Goal: Transaction & Acquisition: Obtain resource

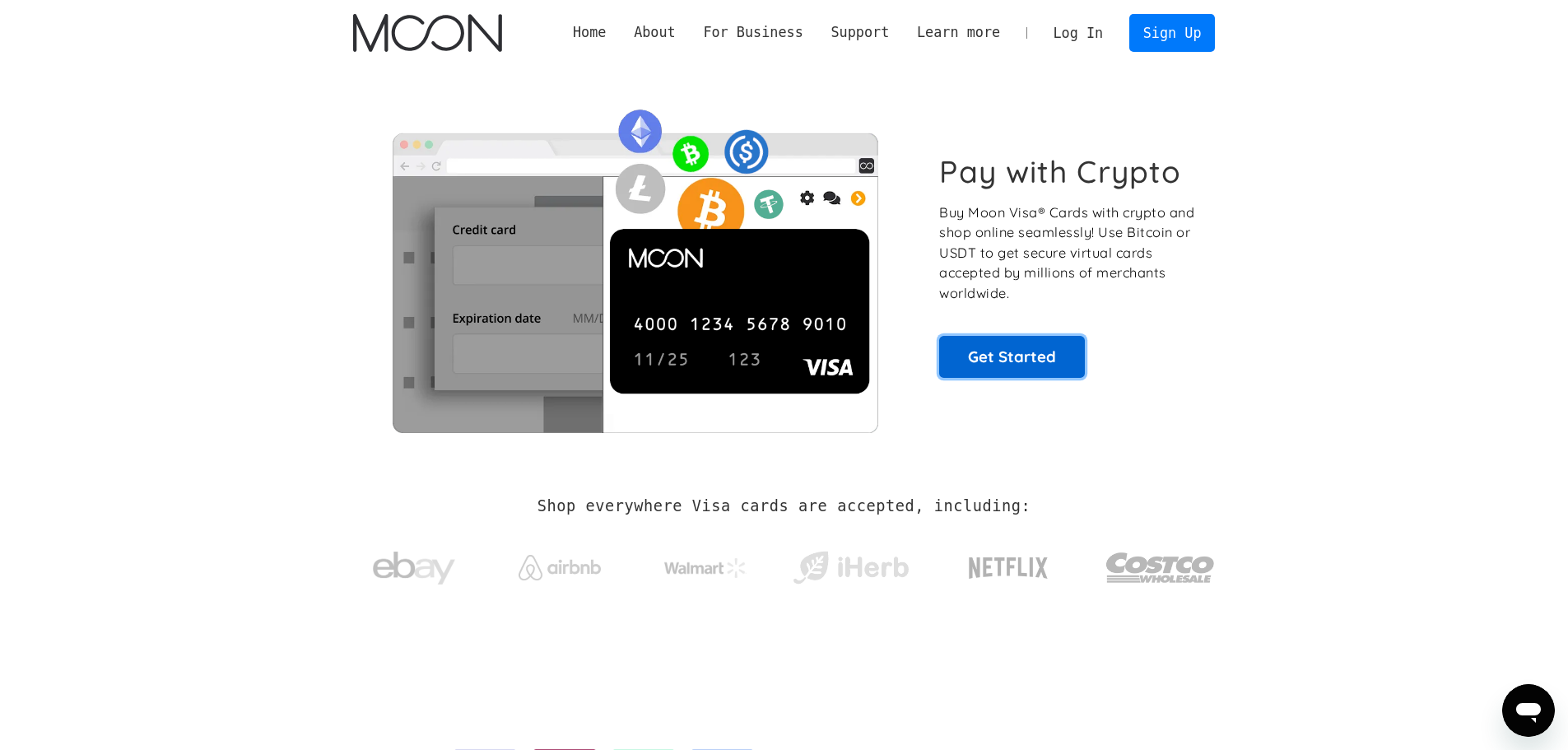
click at [1004, 359] on link "Get Started" at bounding box center [1012, 356] width 146 height 42
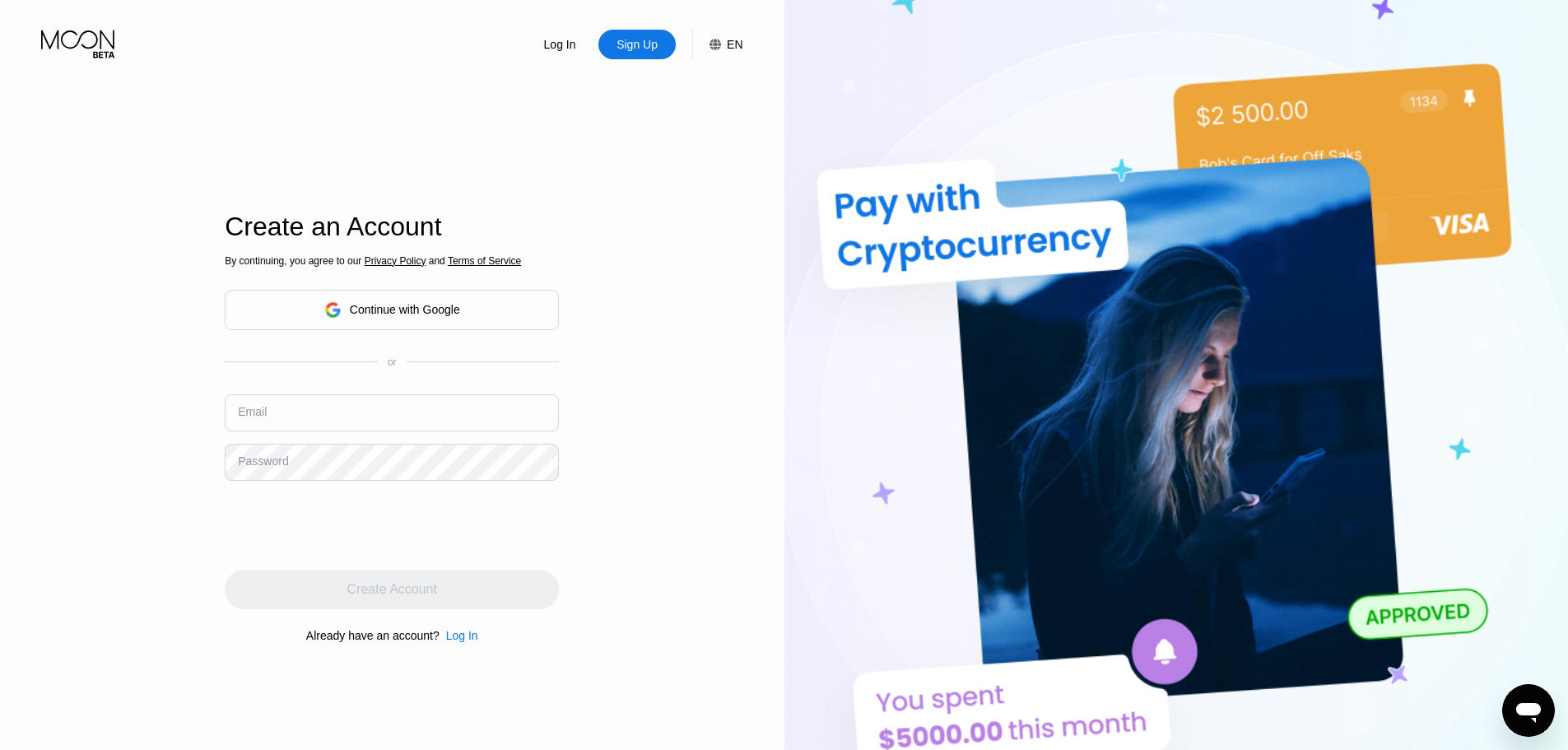
click at [296, 410] on input "text" at bounding box center [392, 412] width 335 height 37
click at [307, 413] on input "text" at bounding box center [392, 412] width 335 height 37
type input "[EMAIL_ADDRESS][DOMAIN_NAME]"
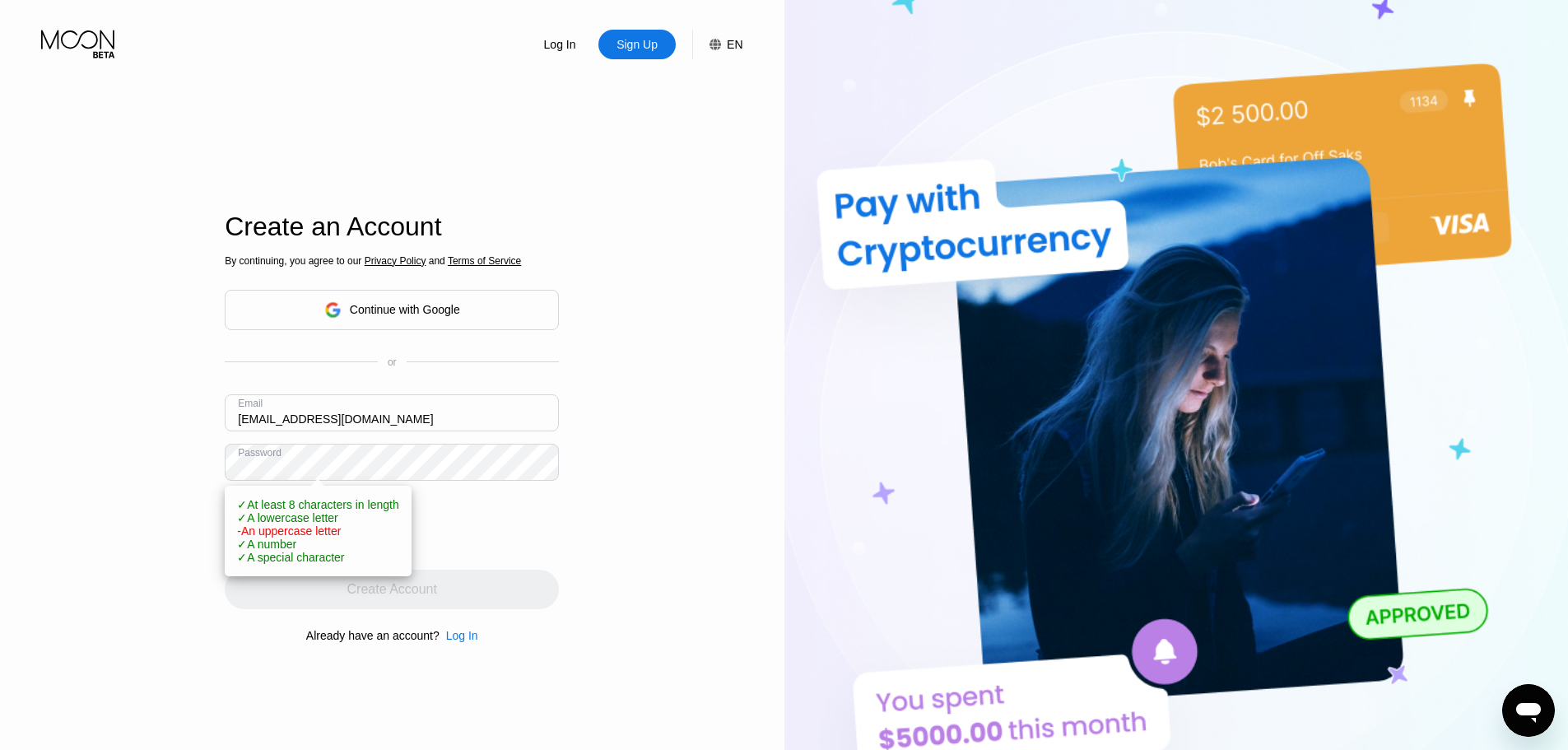
click at [211, 471] on div "Log In Sign Up EN Language English Save Create an Account By continuing, you ag…" at bounding box center [392, 412] width 784 height 824
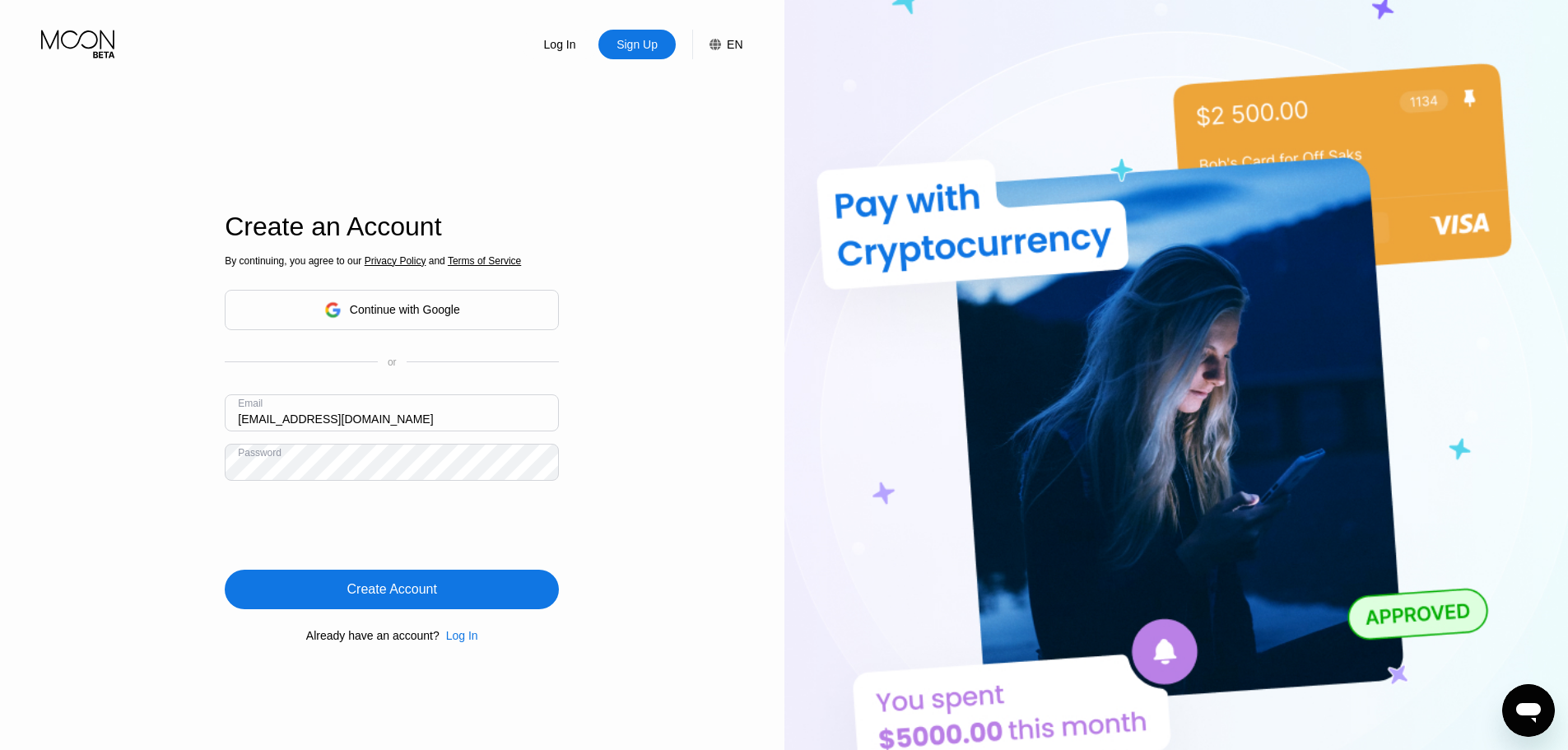
click at [375, 592] on div "Create Account" at bounding box center [392, 589] width 90 height 17
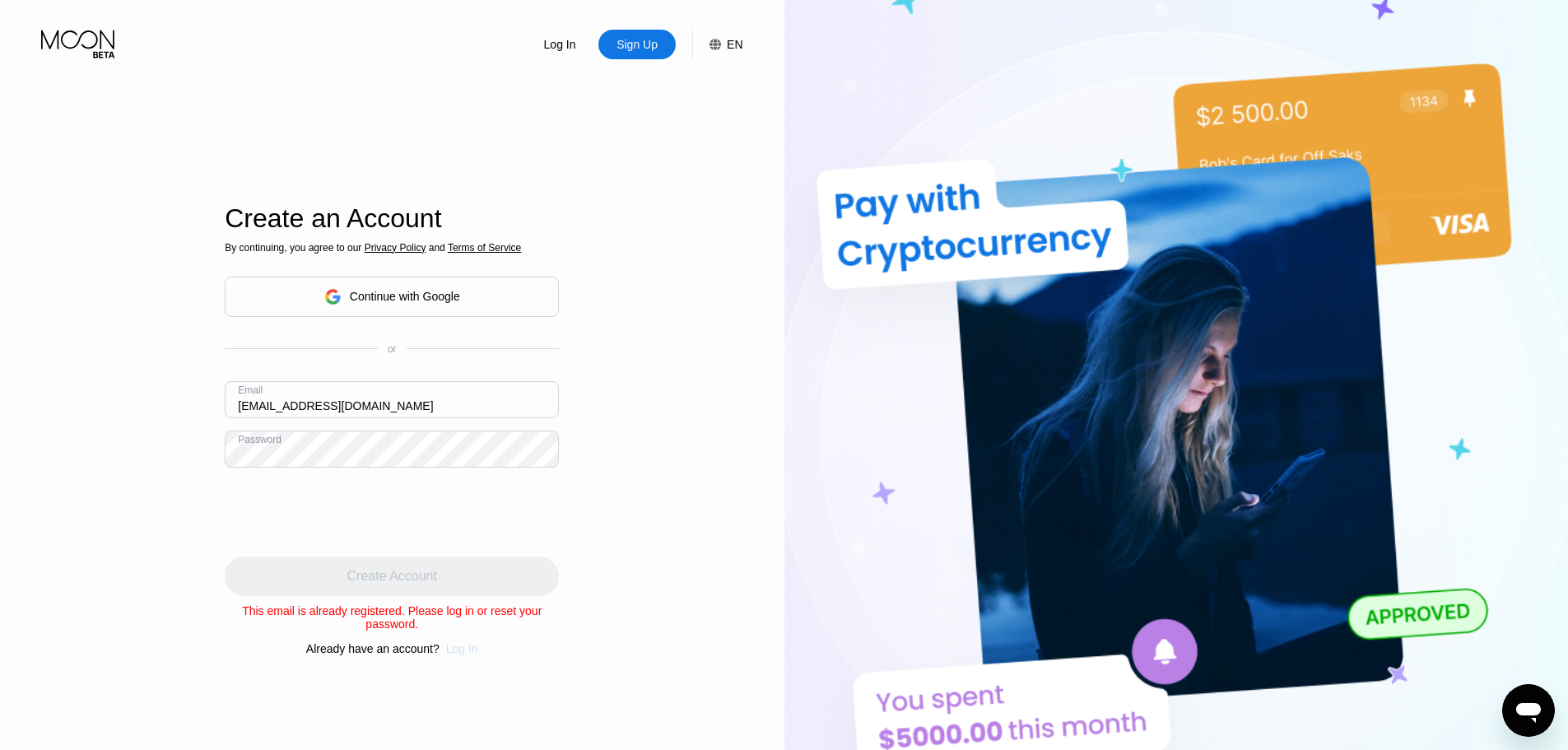
click at [457, 655] on div "Log In" at bounding box center [462, 648] width 32 height 13
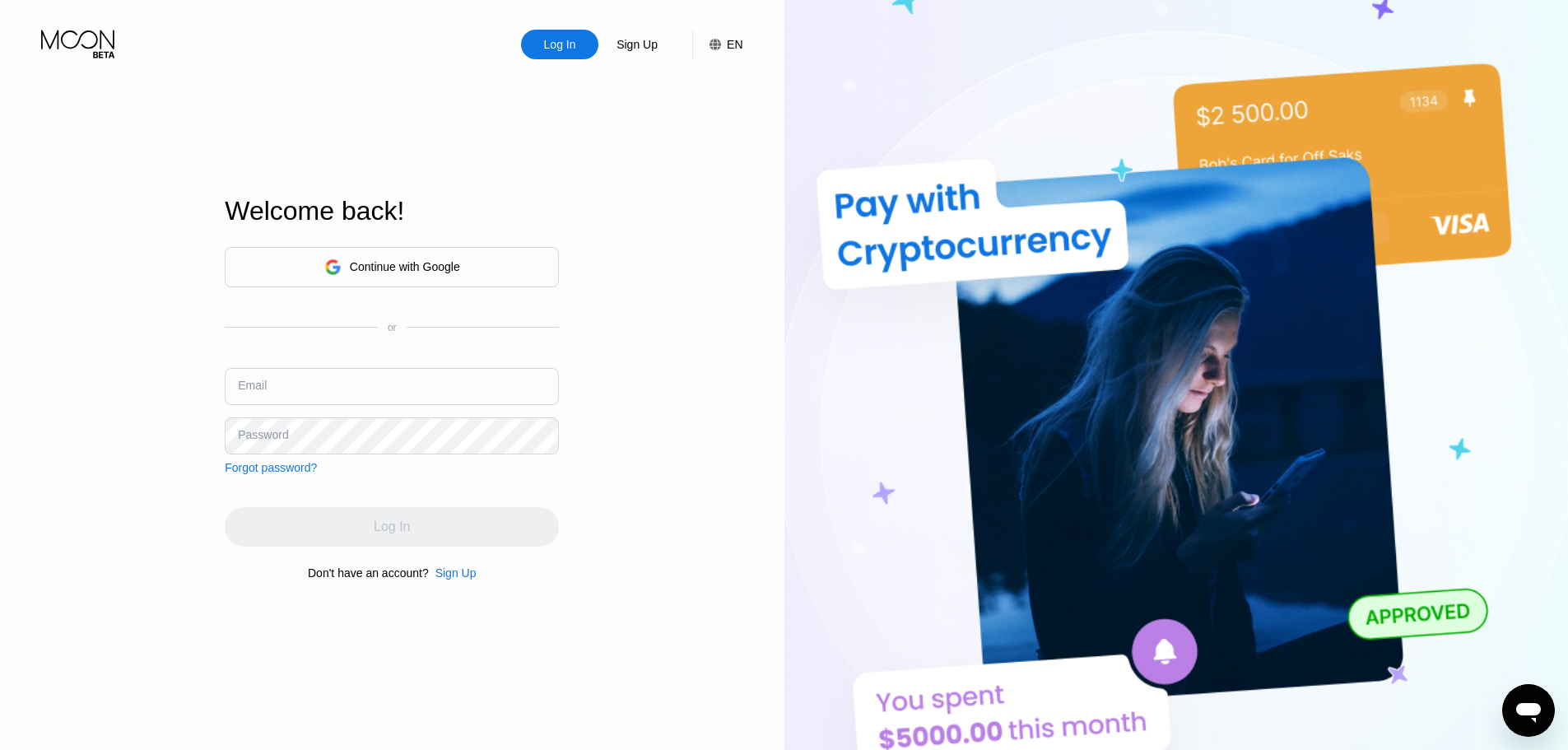
click at [303, 385] on input "text" at bounding box center [392, 386] width 335 height 37
type input "[EMAIL_ADDRESS][DOMAIN_NAME]"
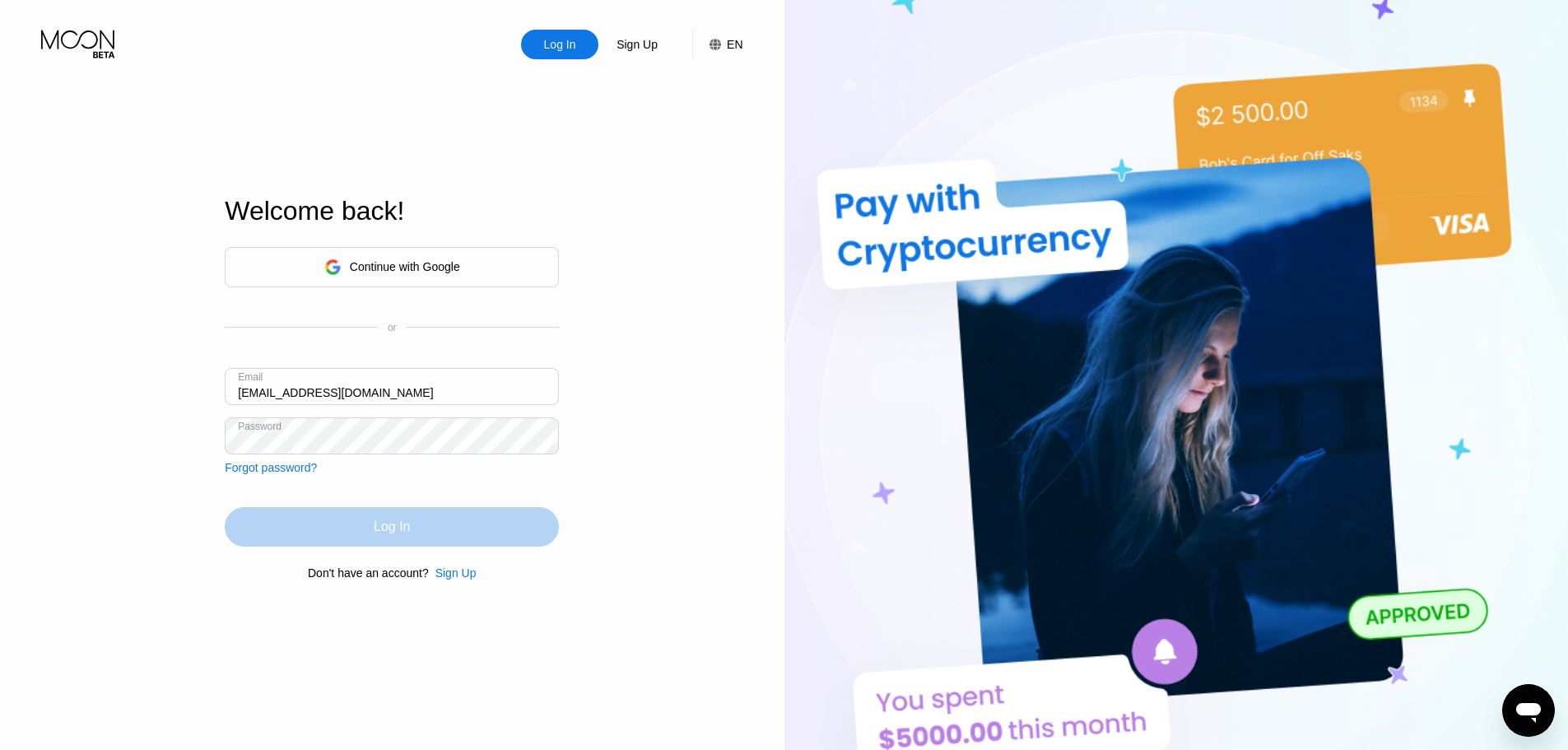
click at [354, 530] on div "Log In" at bounding box center [392, 526] width 335 height 40
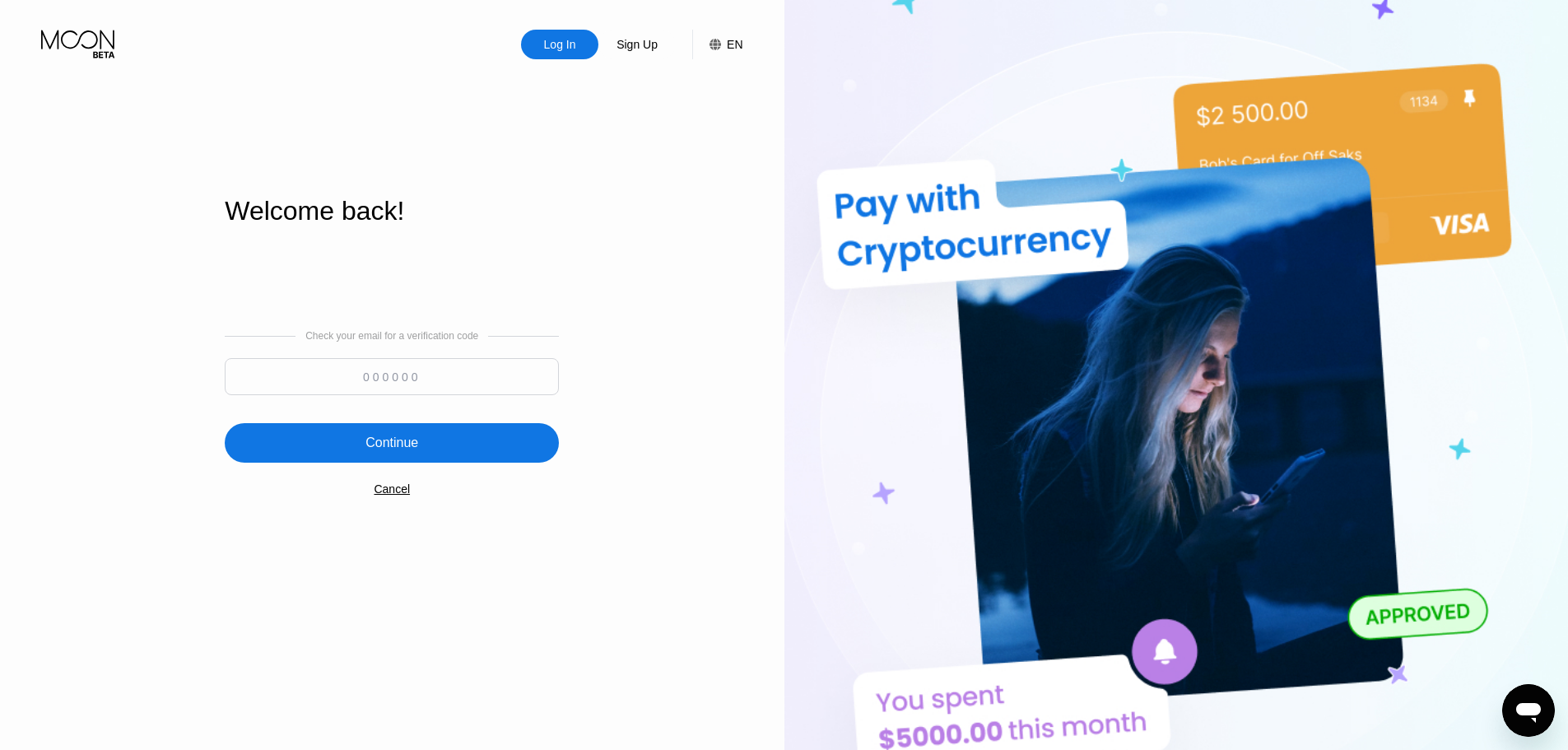
click at [400, 371] on input at bounding box center [392, 376] width 335 height 37
paste input "729834"
type input "729834"
click at [398, 434] on div "Continue" at bounding box center [392, 442] width 335 height 40
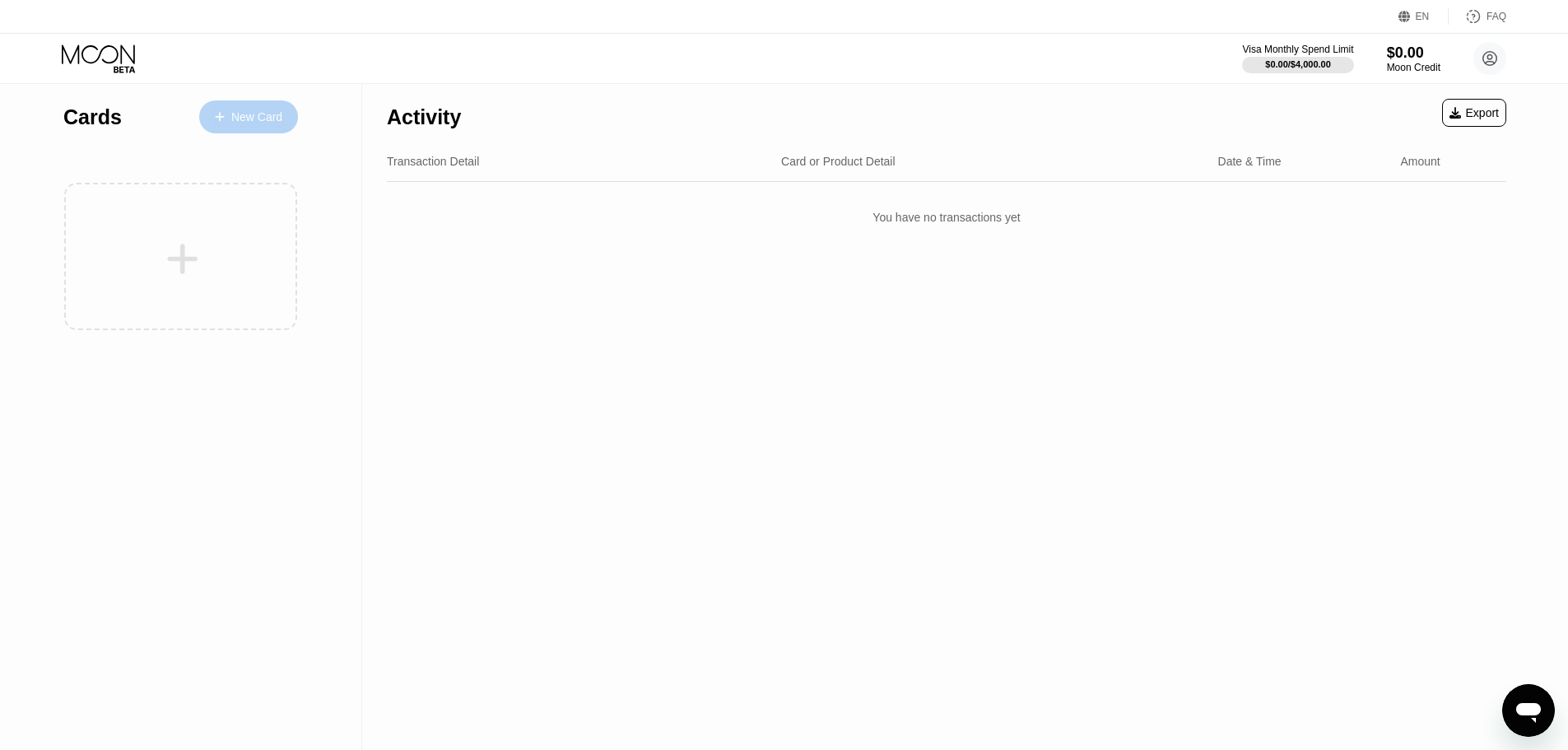
click at [242, 116] on div "New Card" at bounding box center [257, 117] width 51 height 14
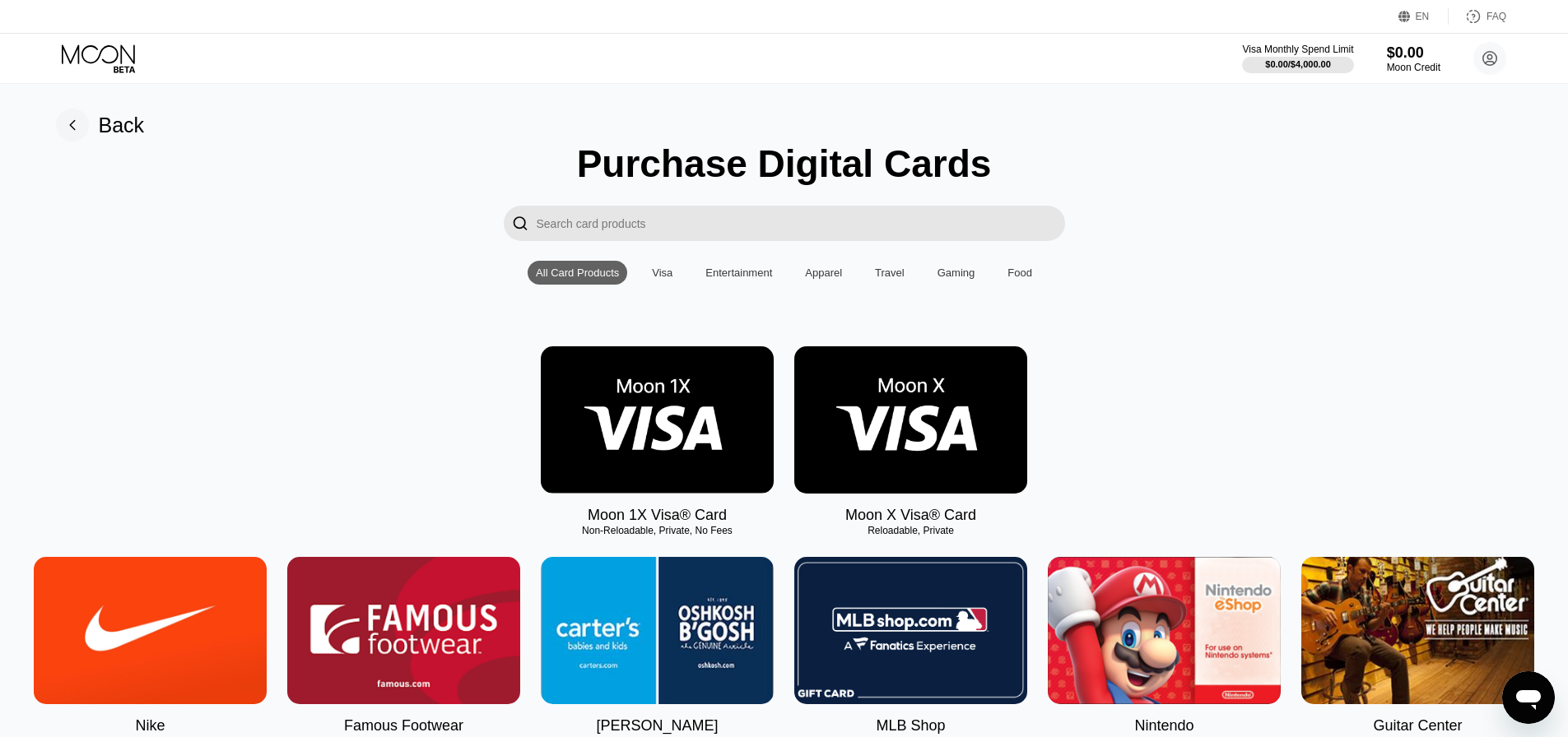
click at [656, 279] on div "Visa" at bounding box center [662, 272] width 21 height 12
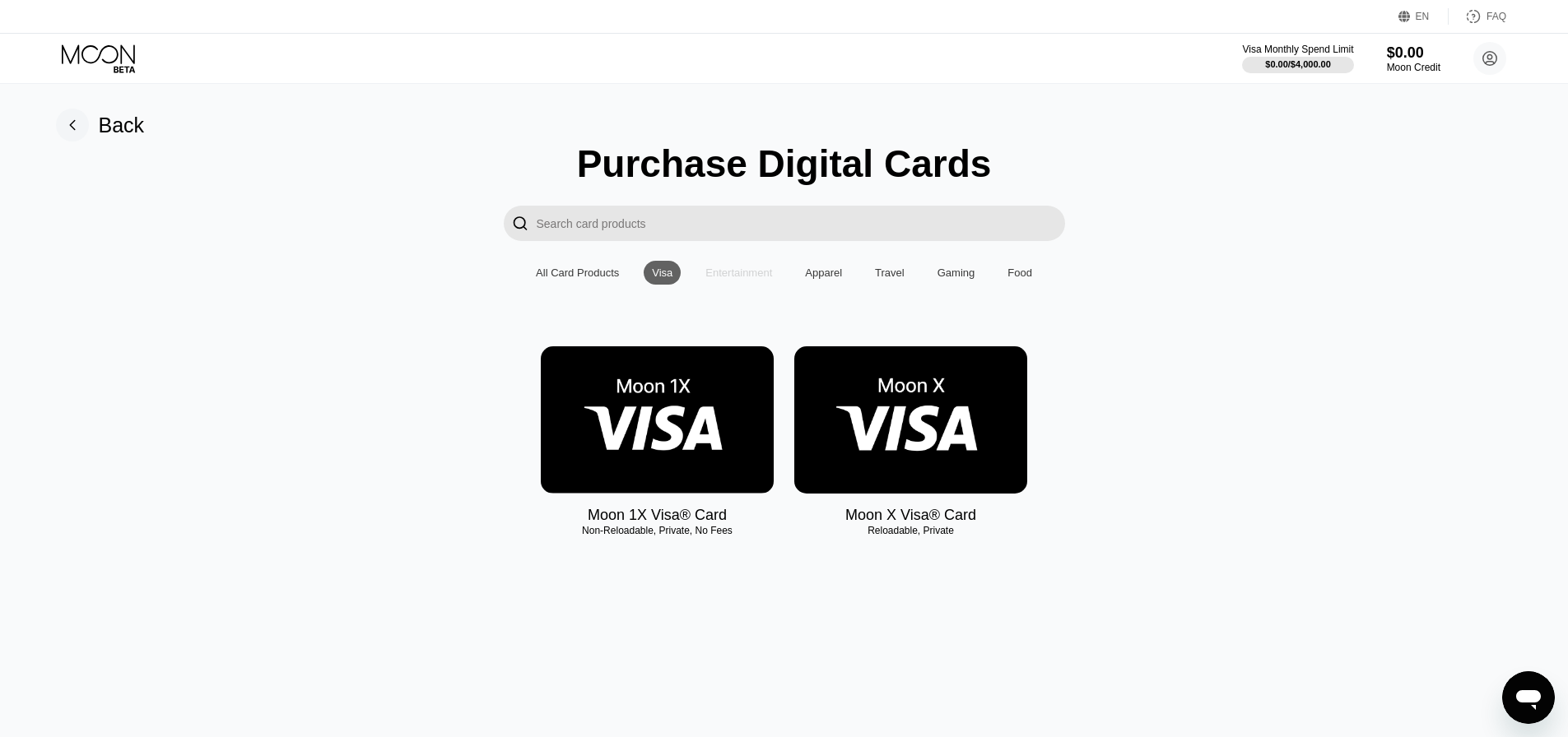
click at [732, 279] on div "Entertainment" at bounding box center [738, 272] width 66 height 12
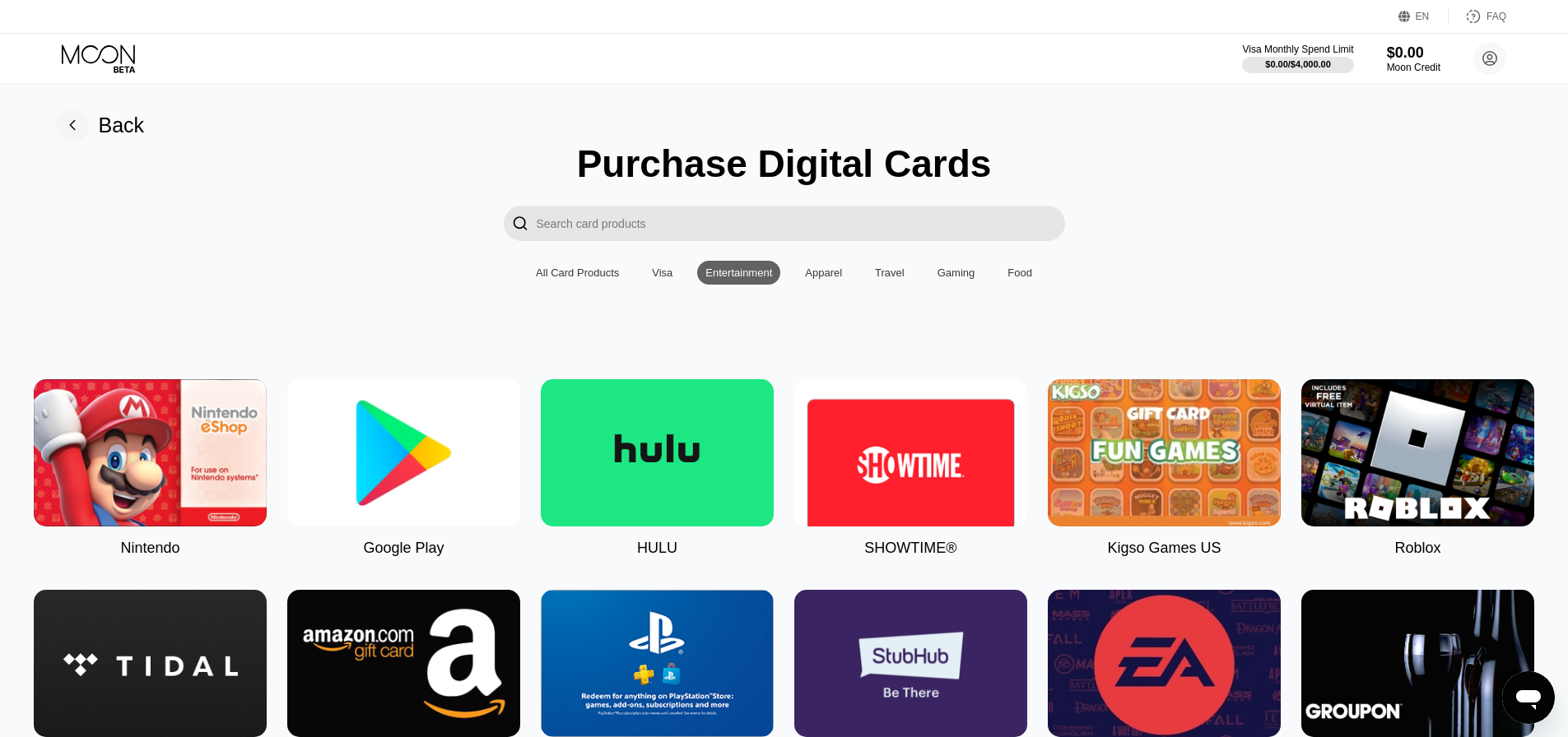
click at [819, 279] on div "Apparel" at bounding box center [823, 272] width 37 height 12
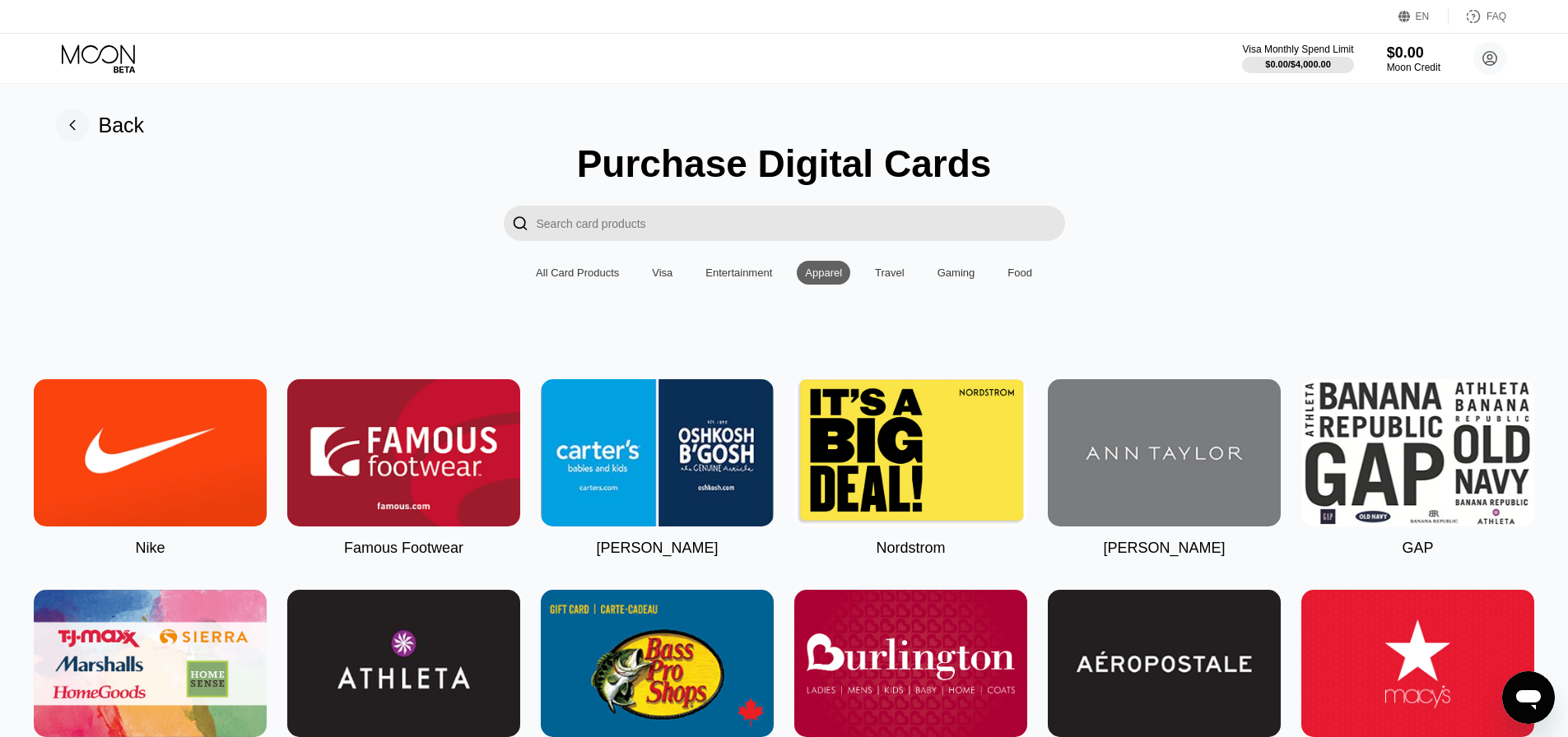
click at [659, 279] on div "Visa" at bounding box center [662, 272] width 21 height 12
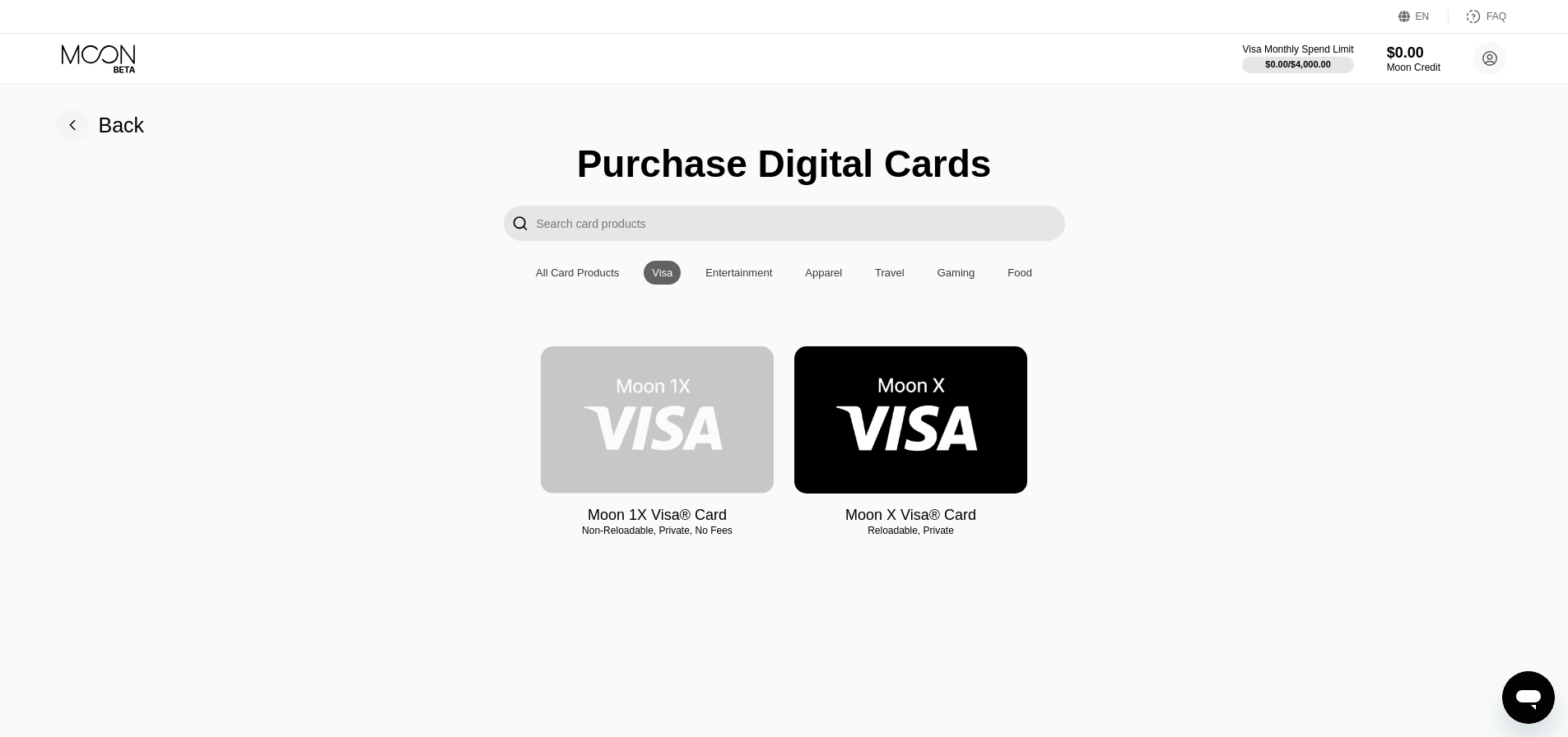
click at [674, 433] on img at bounding box center [656, 419] width 233 height 147
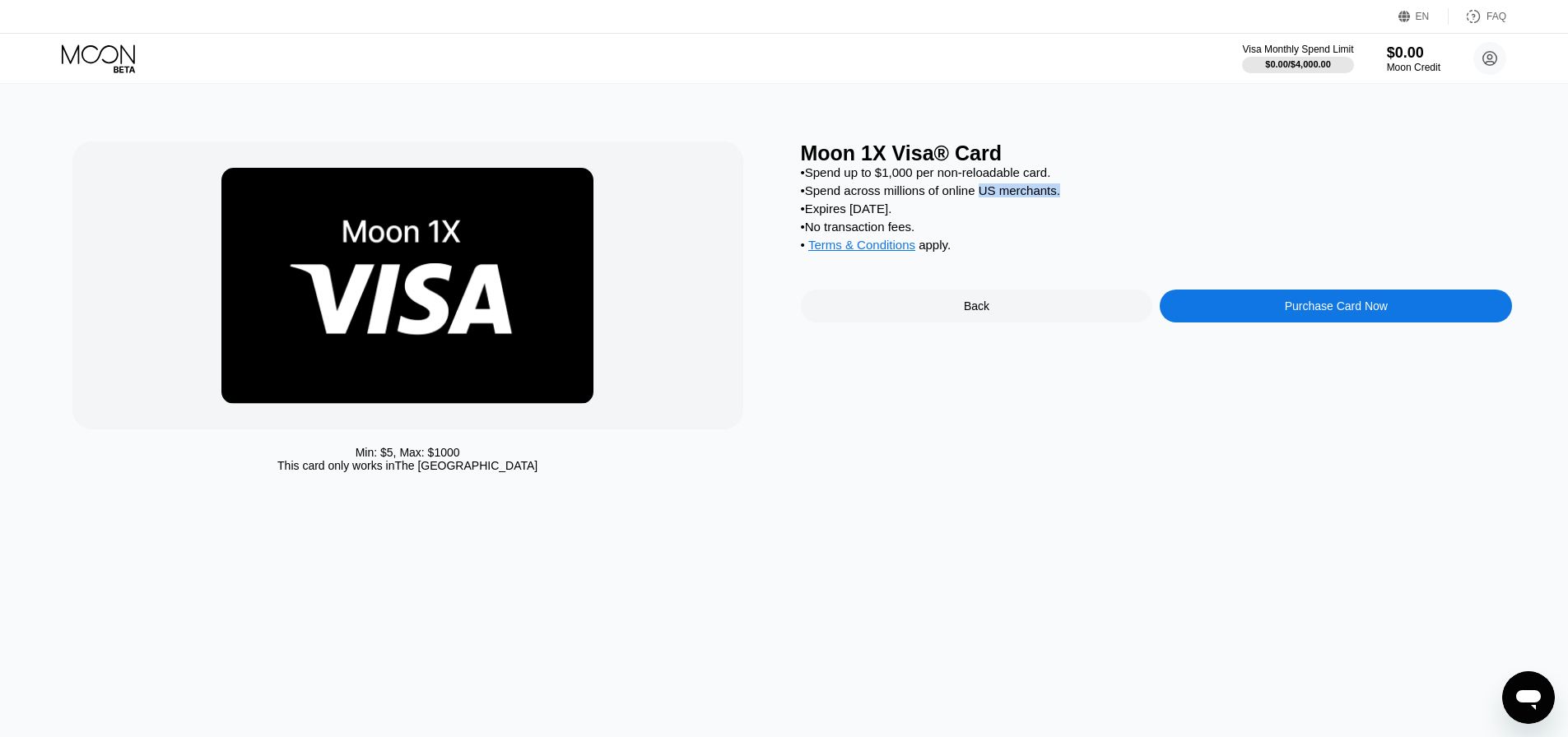
drag, startPoint x: 985, startPoint y: 198, endPoint x: 1059, endPoint y: 198, distance: 74.0
click at [1059, 198] on div "• Spend across millions of online US merchants." at bounding box center [1156, 190] width 712 height 14
drag, startPoint x: 933, startPoint y: 234, endPoint x: 853, endPoint y: 234, distance: 80.0
click at [853, 233] on div "• No transaction fees." at bounding box center [1156, 227] width 712 height 14
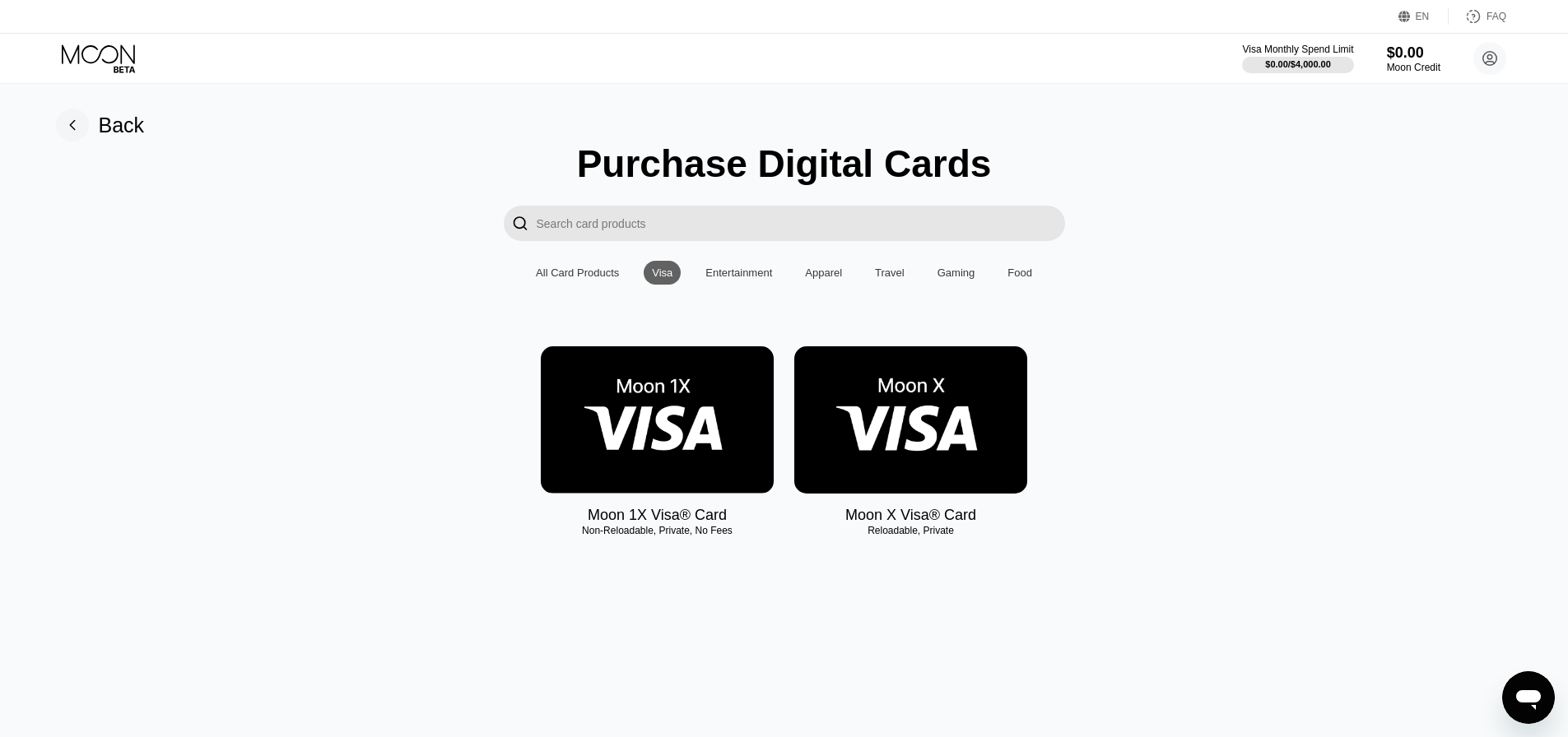
click at [889, 427] on img at bounding box center [910, 419] width 233 height 147
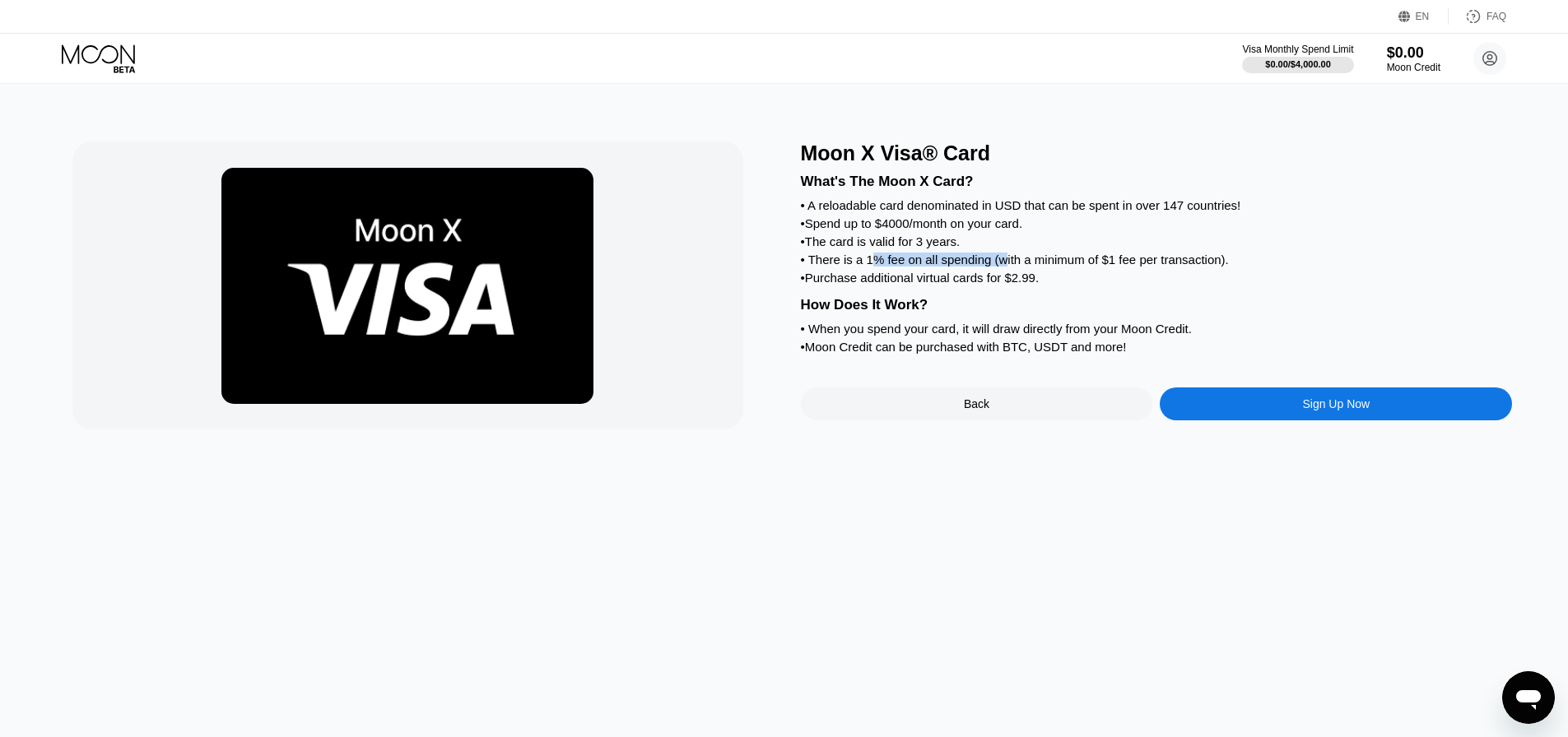
drag, startPoint x: 872, startPoint y: 275, endPoint x: 1004, endPoint y: 274, distance: 132.0
click at [1004, 266] on div "• There is a 1% fee on all spending (with a minimum of $1 fee per transaction)." at bounding box center [1156, 259] width 712 height 14
click at [1048, 266] on div "• There is a 1% fee on all spending (with a minimum of $1 fee per transaction)." at bounding box center [1156, 259] width 712 height 14
